Goal: Find specific page/section

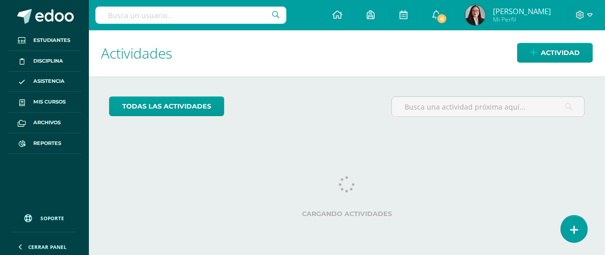
click at [212, 17] on input "text" at bounding box center [190, 15] width 191 height 17
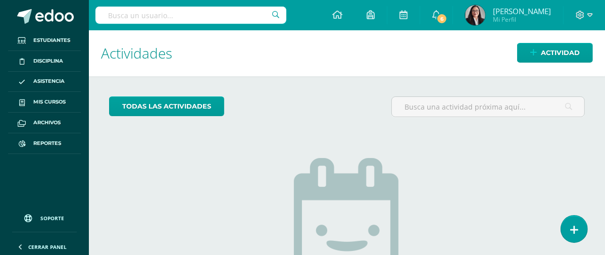
click at [210, 15] on input "text" at bounding box center [190, 15] width 191 height 17
type input "[PERSON_NAME]"
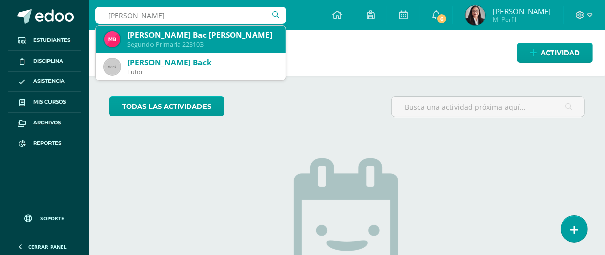
click at [195, 31] on div "[PERSON_NAME] Bac [PERSON_NAME]" at bounding box center [202, 35] width 151 height 11
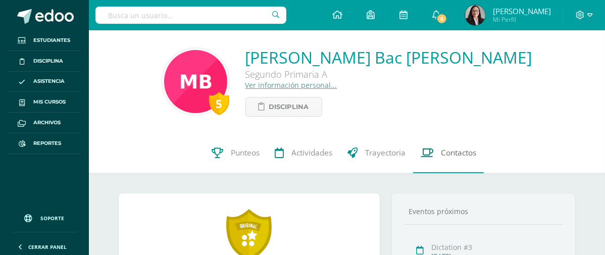
click at [458, 153] on span "Contactos" at bounding box center [458, 153] width 35 height 11
